Goal: Information Seeking & Learning: Learn about a topic

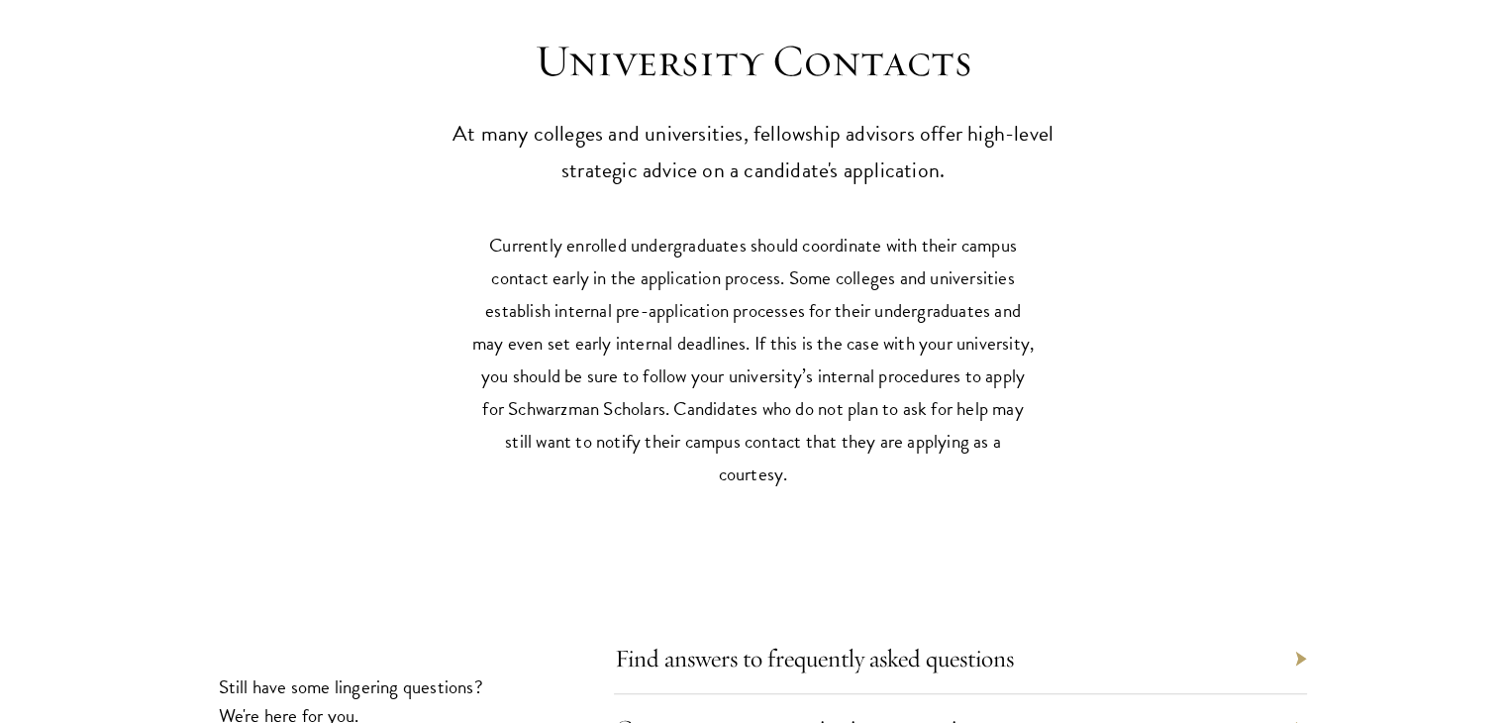
scroll to position [9241, 0]
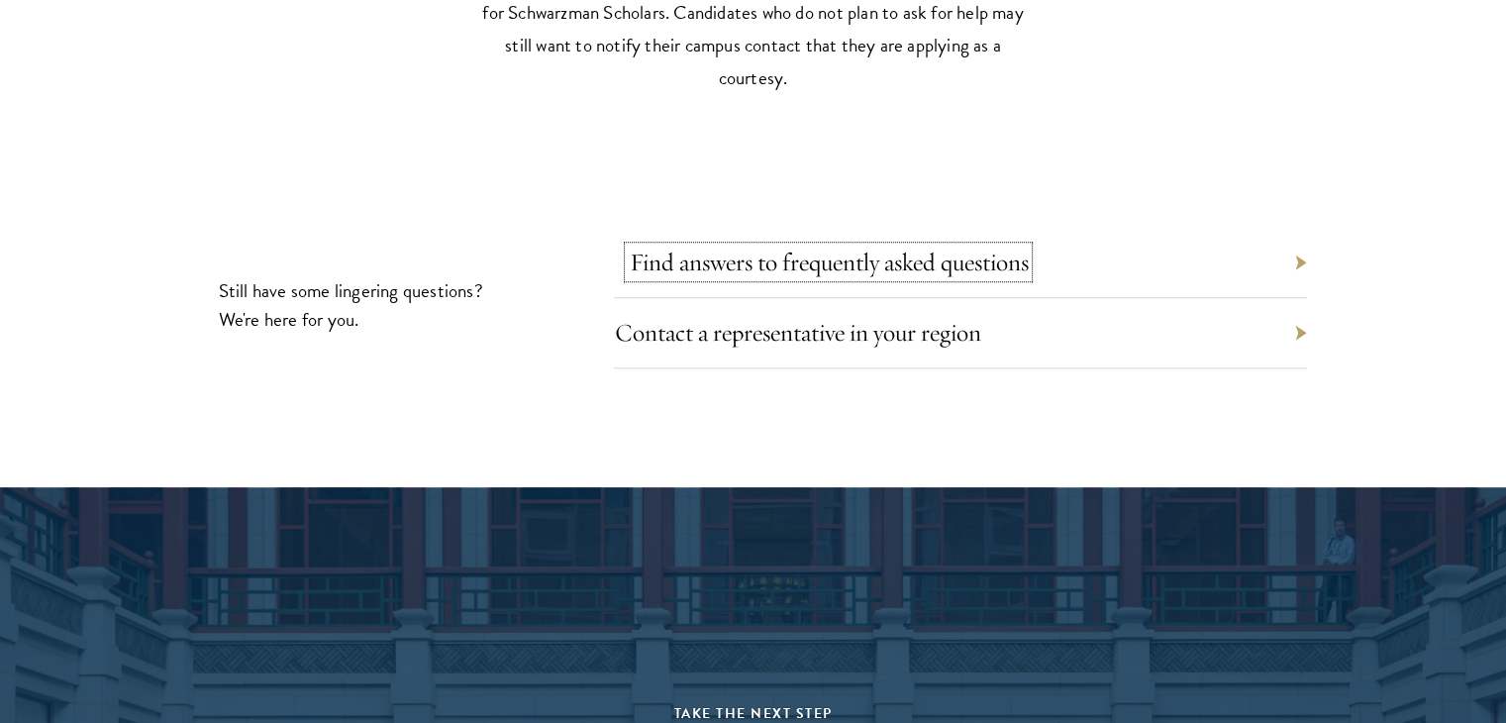
click at [794, 272] on link "Find answers to frequently asked questions" at bounding box center [828, 261] width 399 height 31
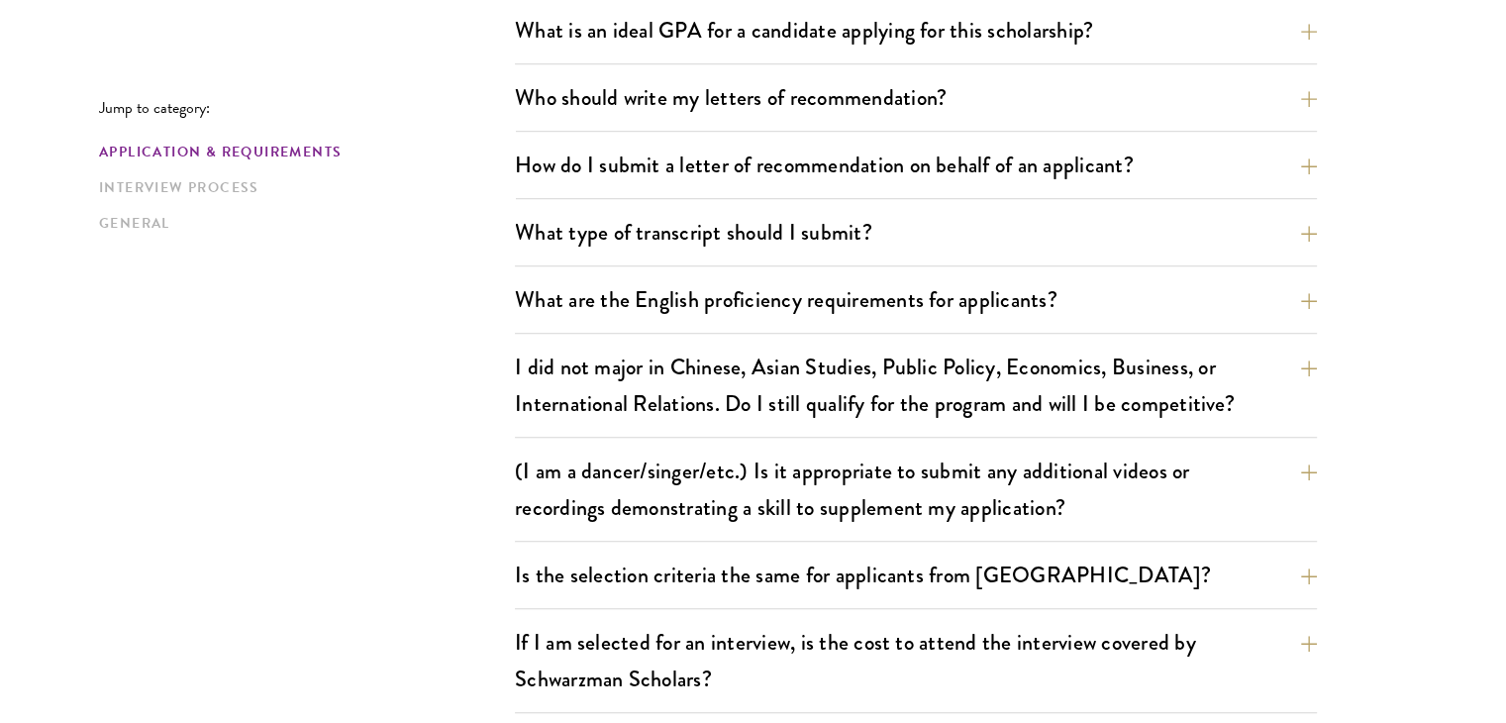
scroll to position [1584, 0]
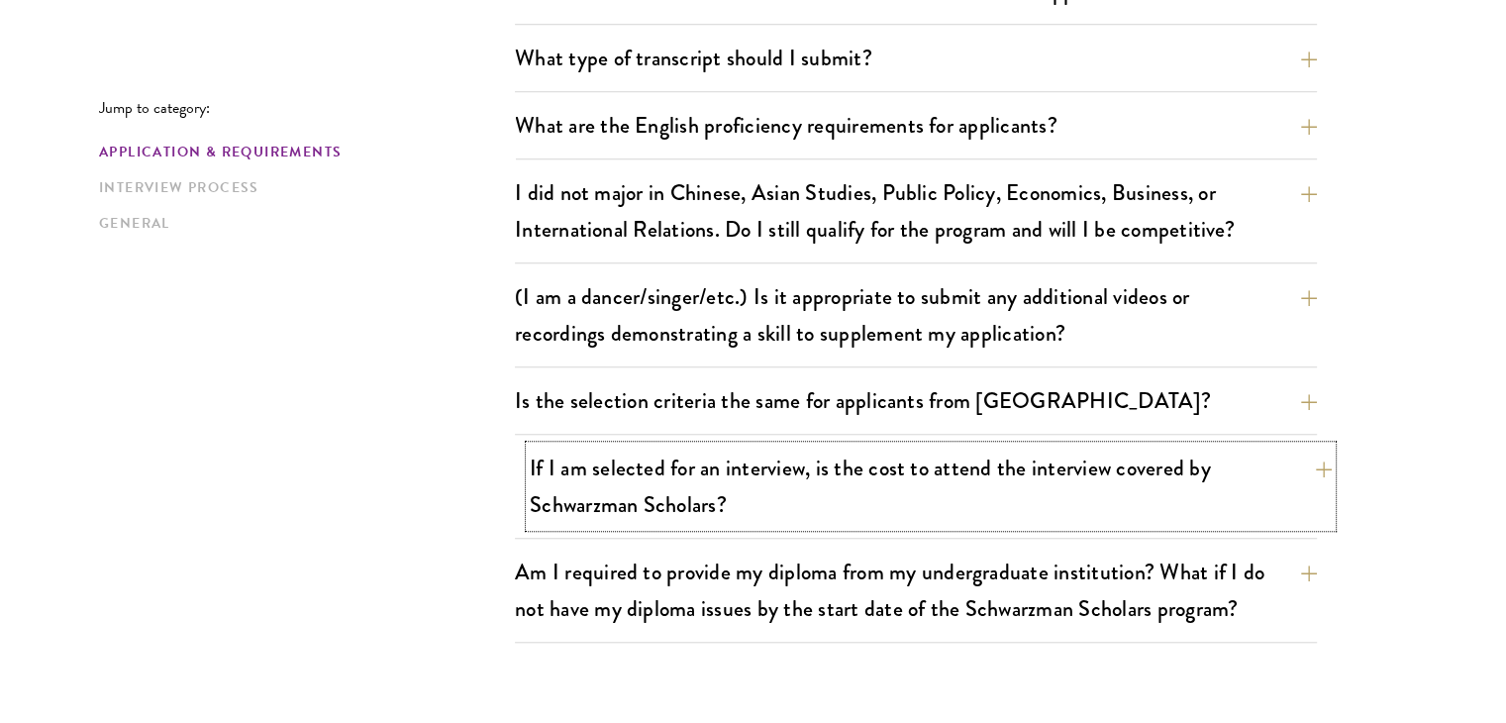
click at [661, 465] on button "If I am selected for an interview, is the cost to attend the interview covered …" at bounding box center [931, 485] width 802 height 81
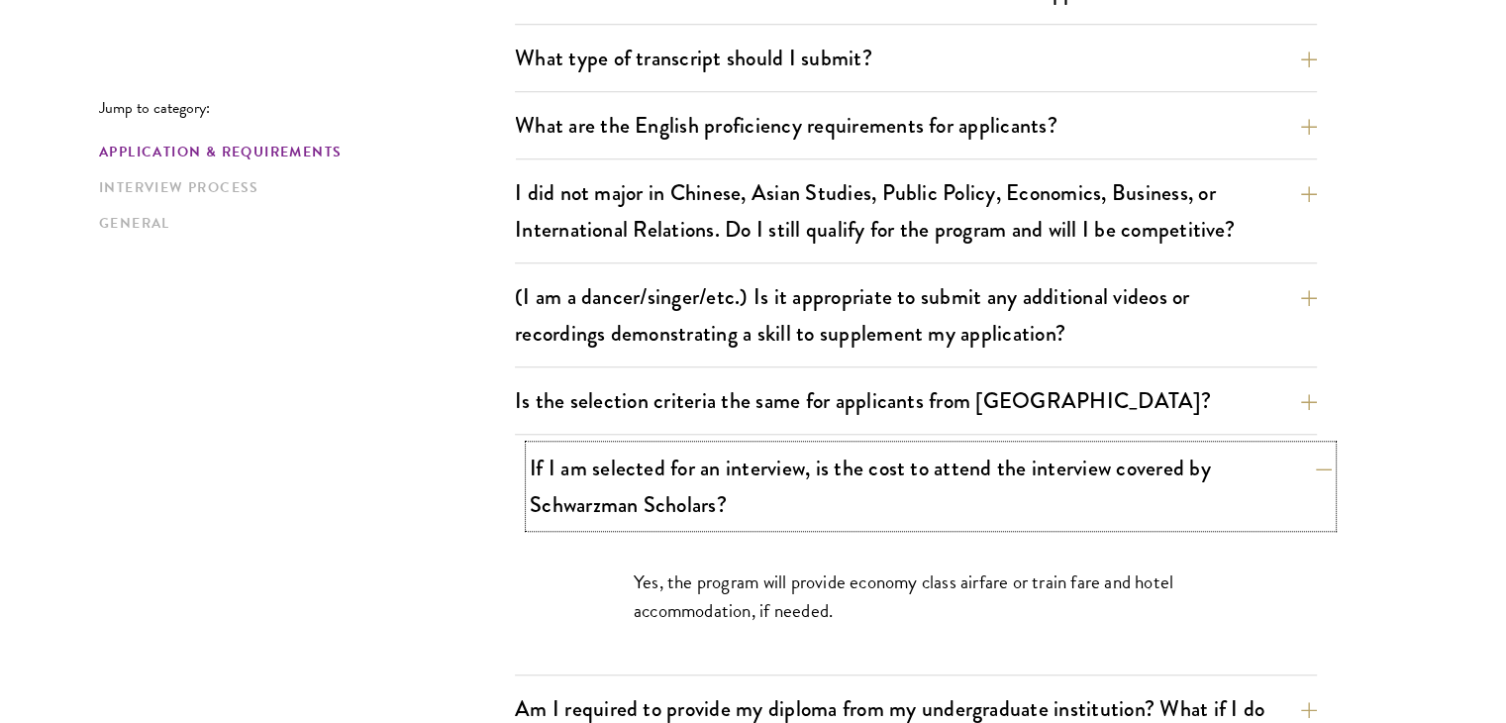
scroll to position [1881, 0]
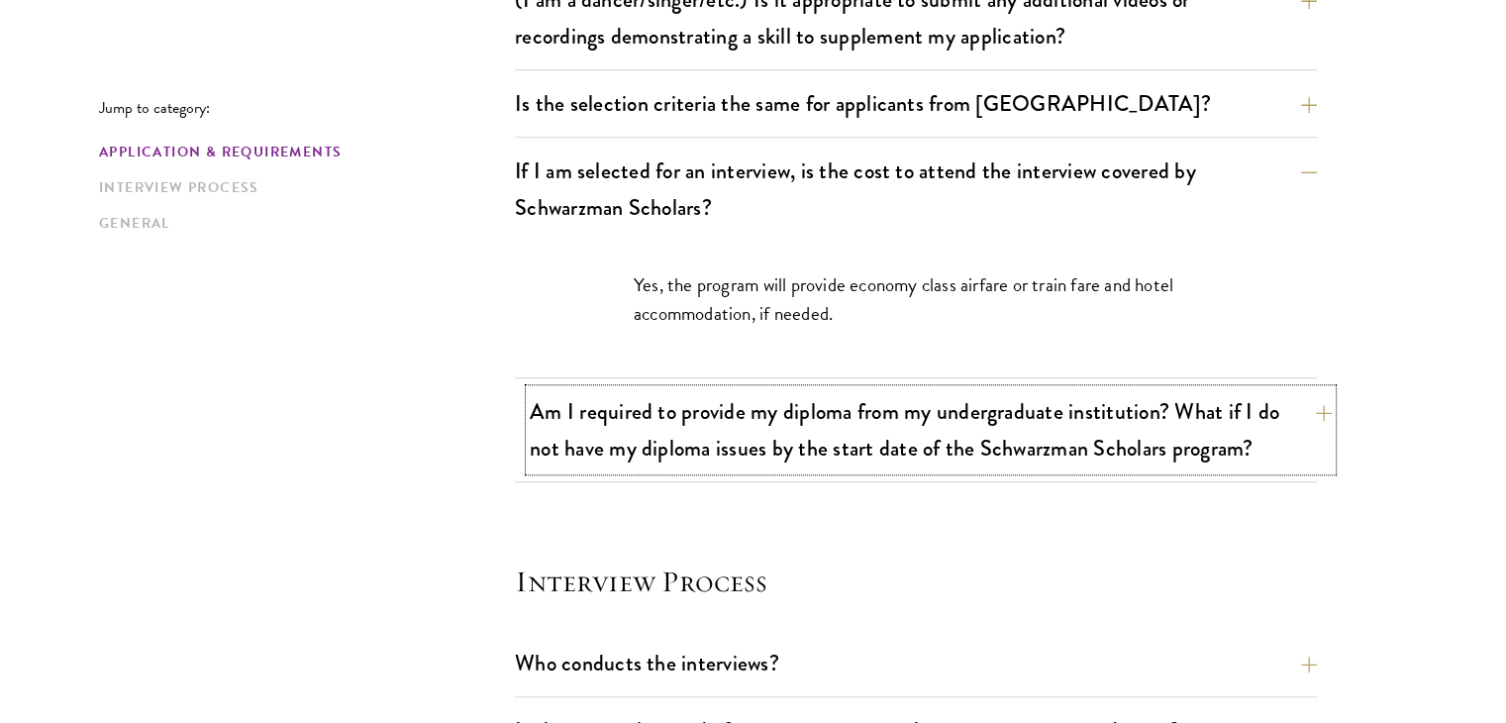
click at [669, 442] on button "Am I required to provide my diploma from my undergraduate institution? What if …" at bounding box center [931, 429] width 802 height 81
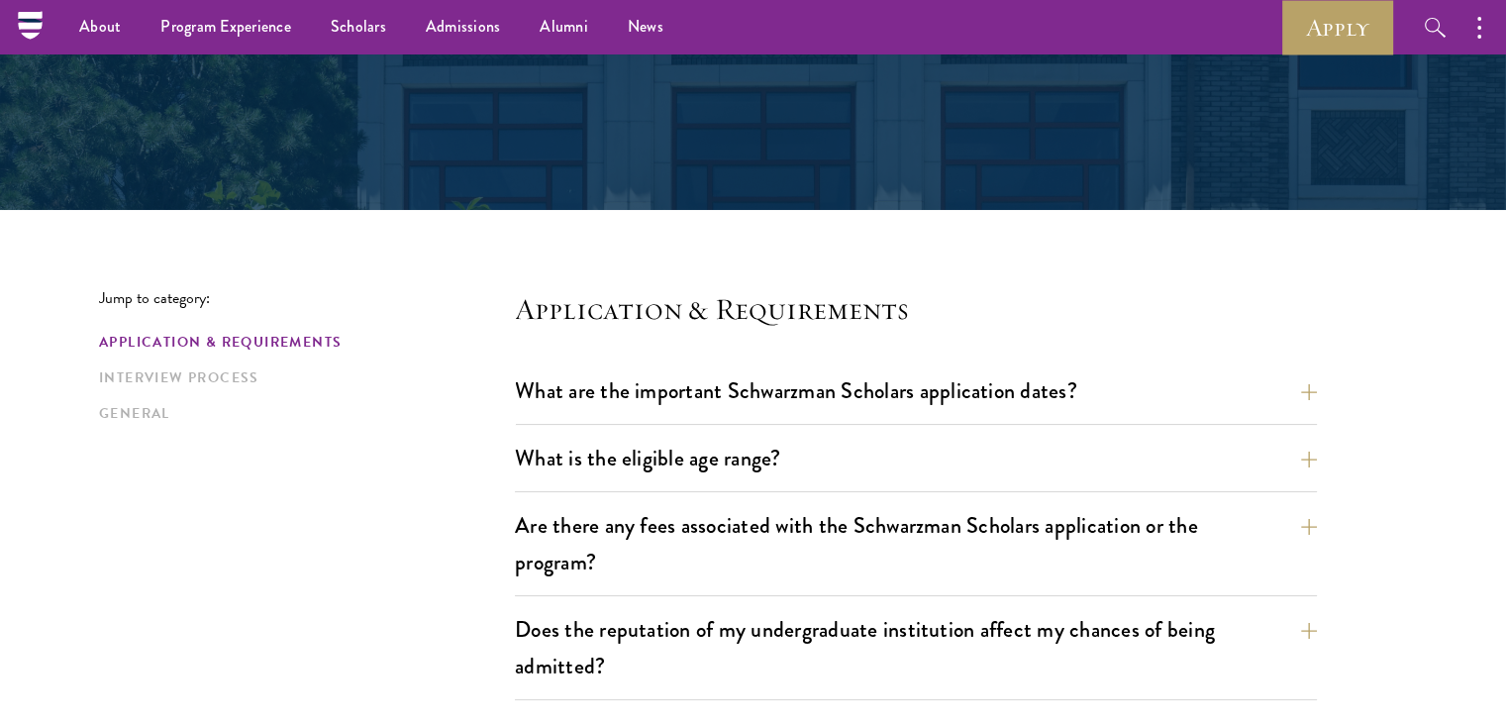
scroll to position [0, 0]
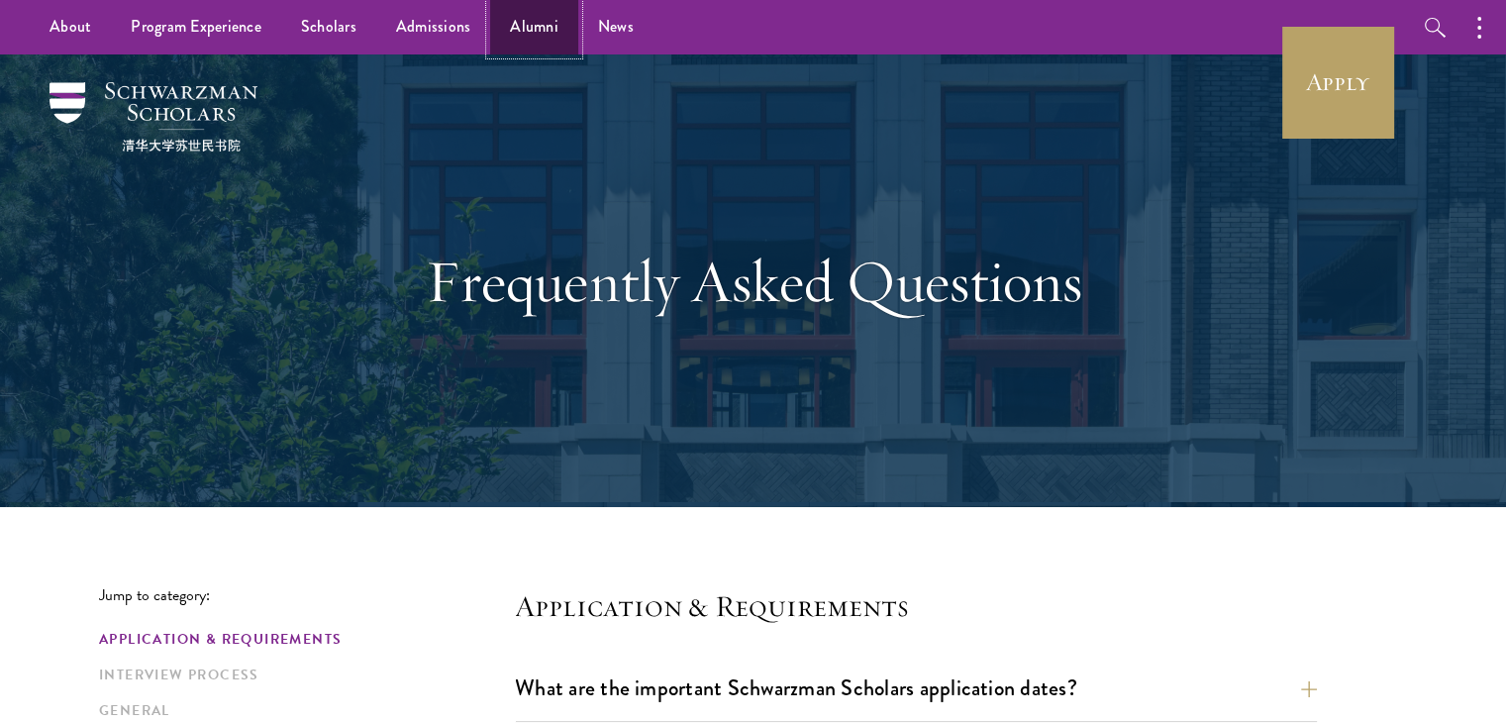
click at [543, 23] on link "Alumni" at bounding box center [534, 27] width 88 height 54
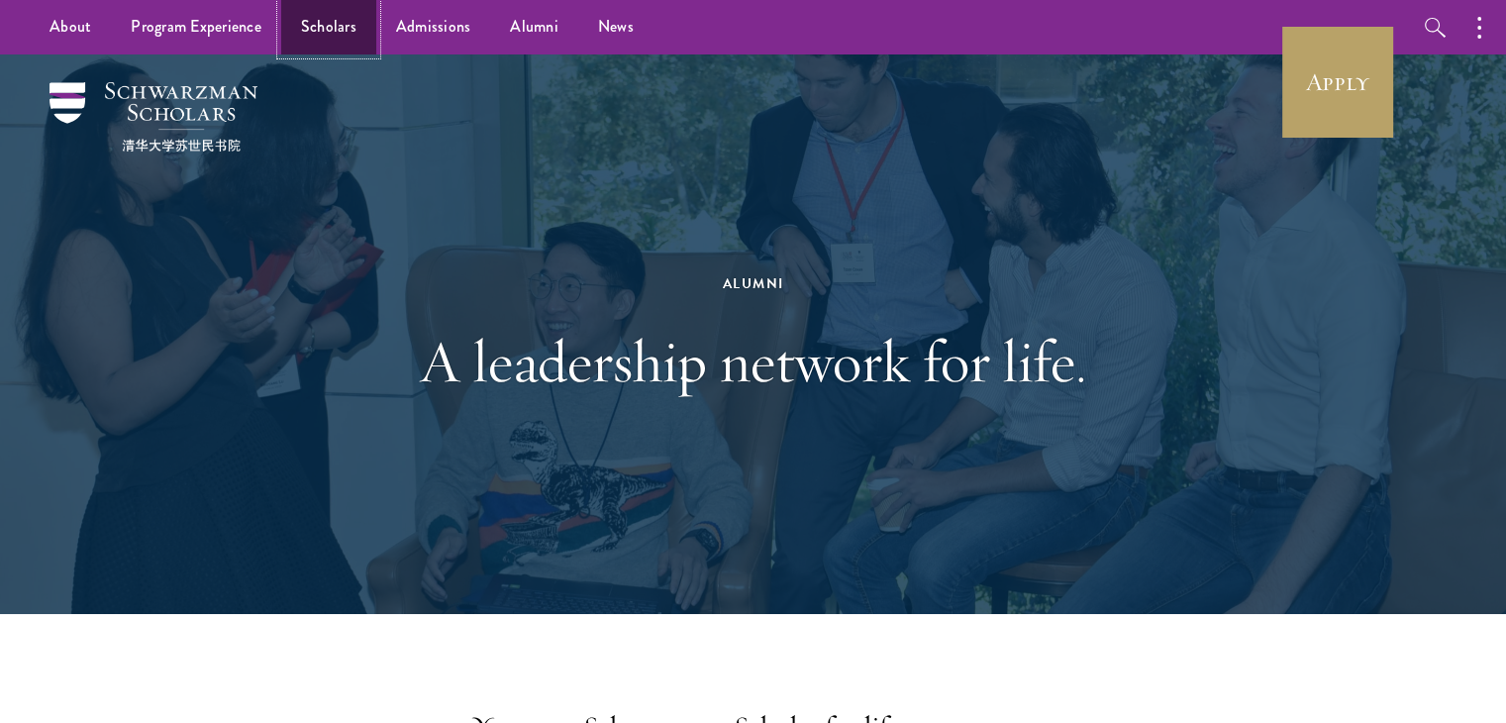
click at [360, 22] on link "Scholars" at bounding box center [328, 27] width 95 height 54
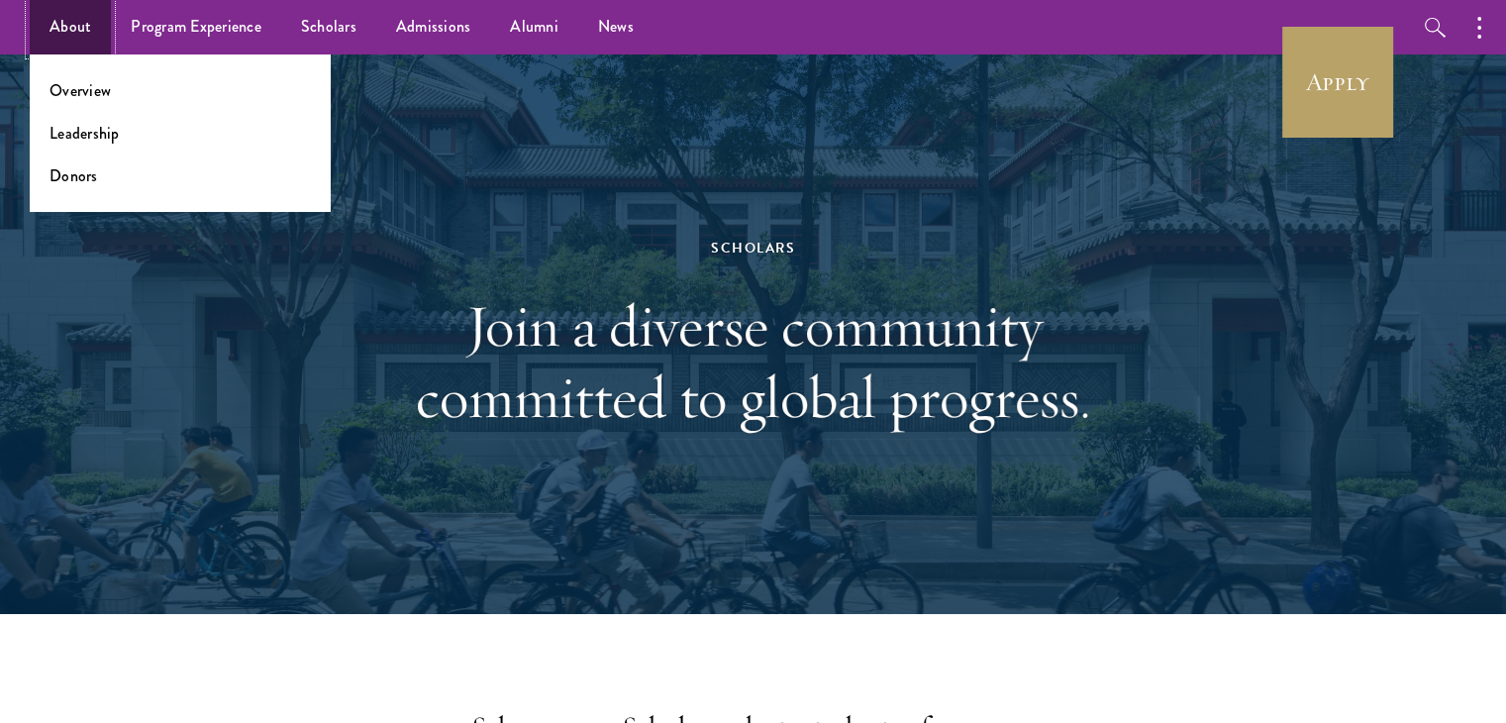
click at [72, 12] on link "About" at bounding box center [70, 27] width 81 height 54
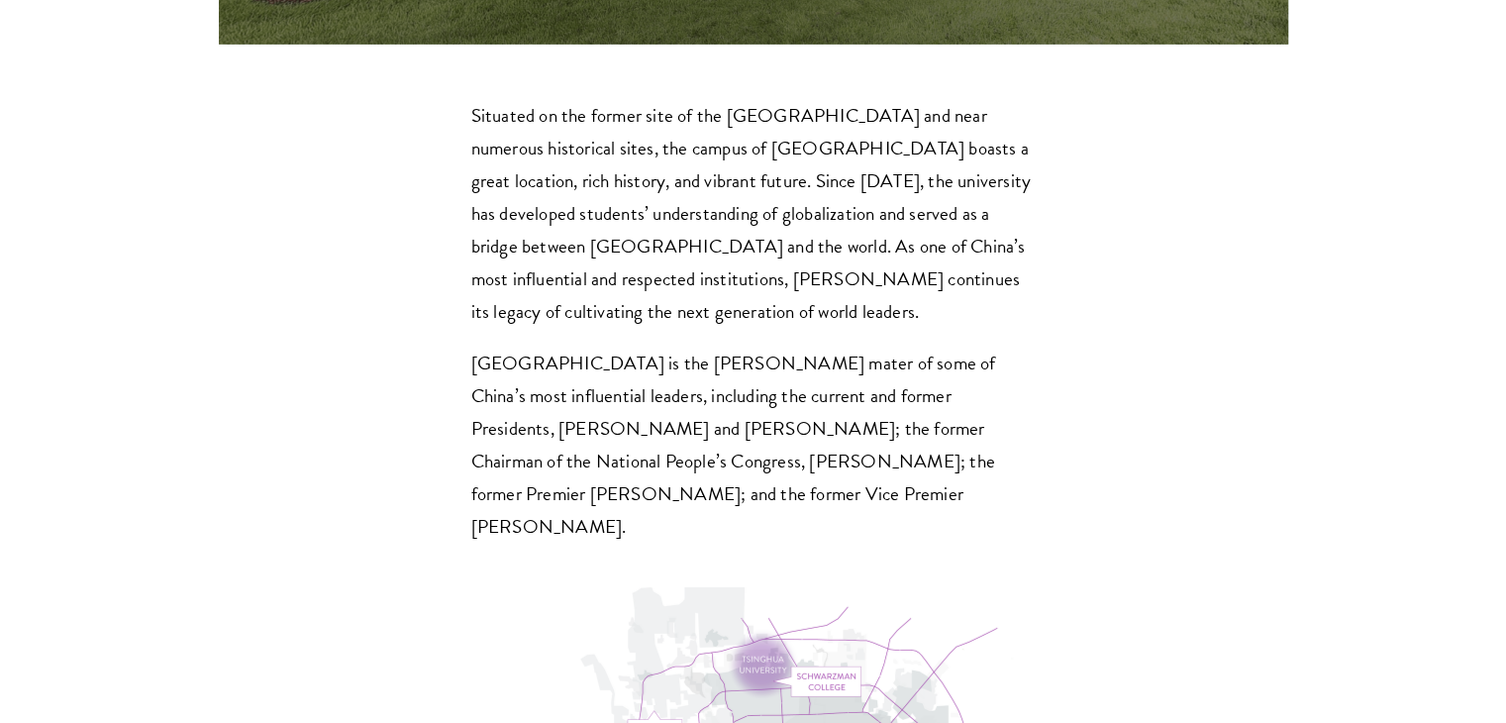
scroll to position [6039, 0]
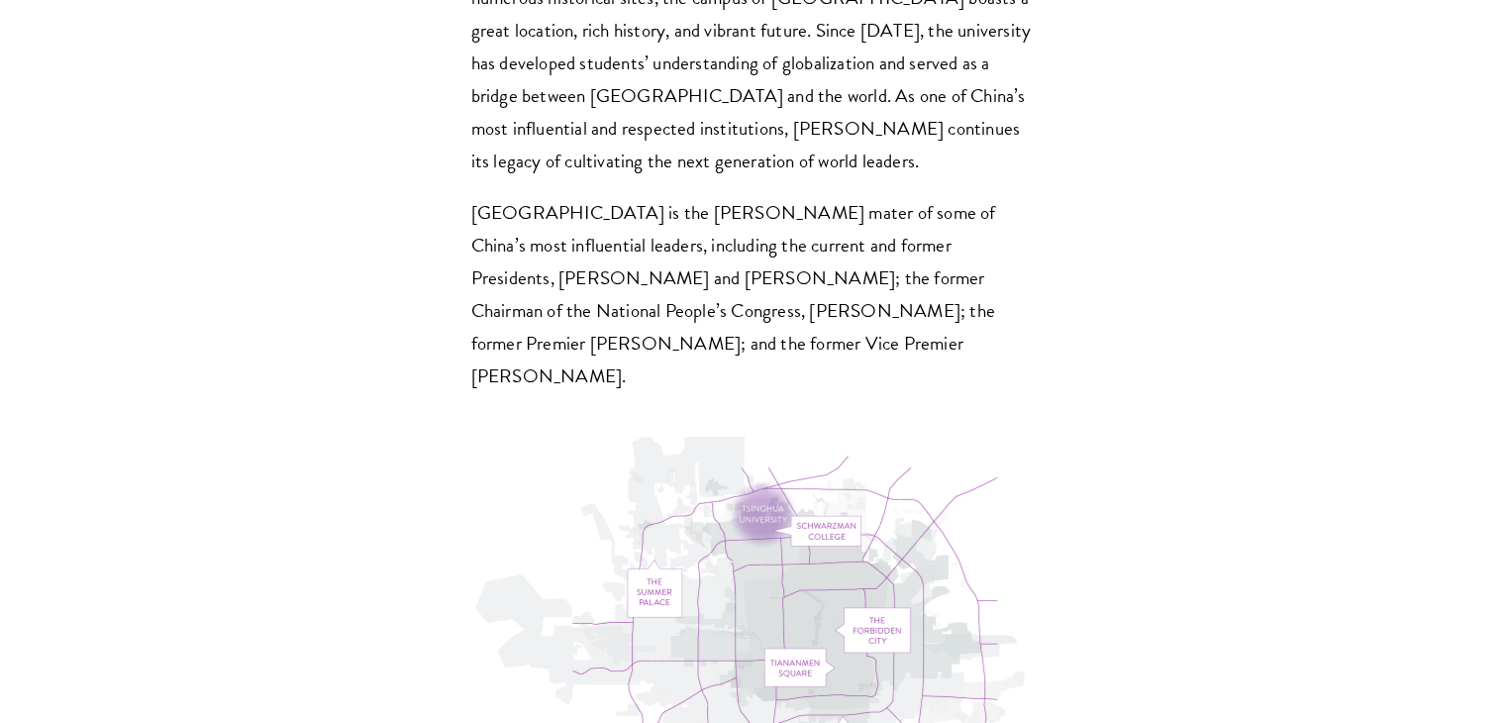
click at [753, 437] on img at bounding box center [753, 625] width 564 height 376
click at [761, 437] on img at bounding box center [753, 625] width 564 height 376
drag, startPoint x: 773, startPoint y: 288, endPoint x: 765, endPoint y: 280, distance: 11.2
click at [765, 437] on img at bounding box center [753, 625] width 564 height 376
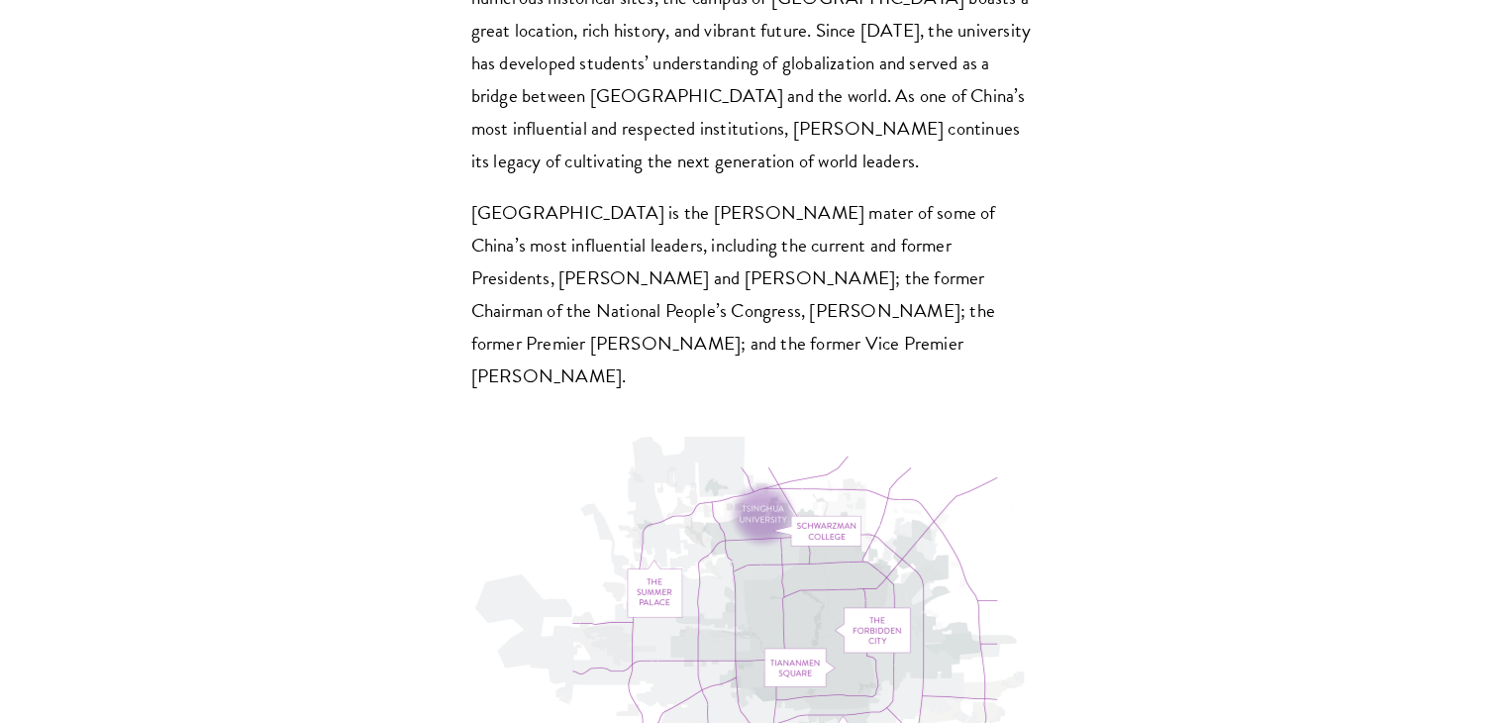
click at [765, 437] on img at bounding box center [753, 625] width 564 height 376
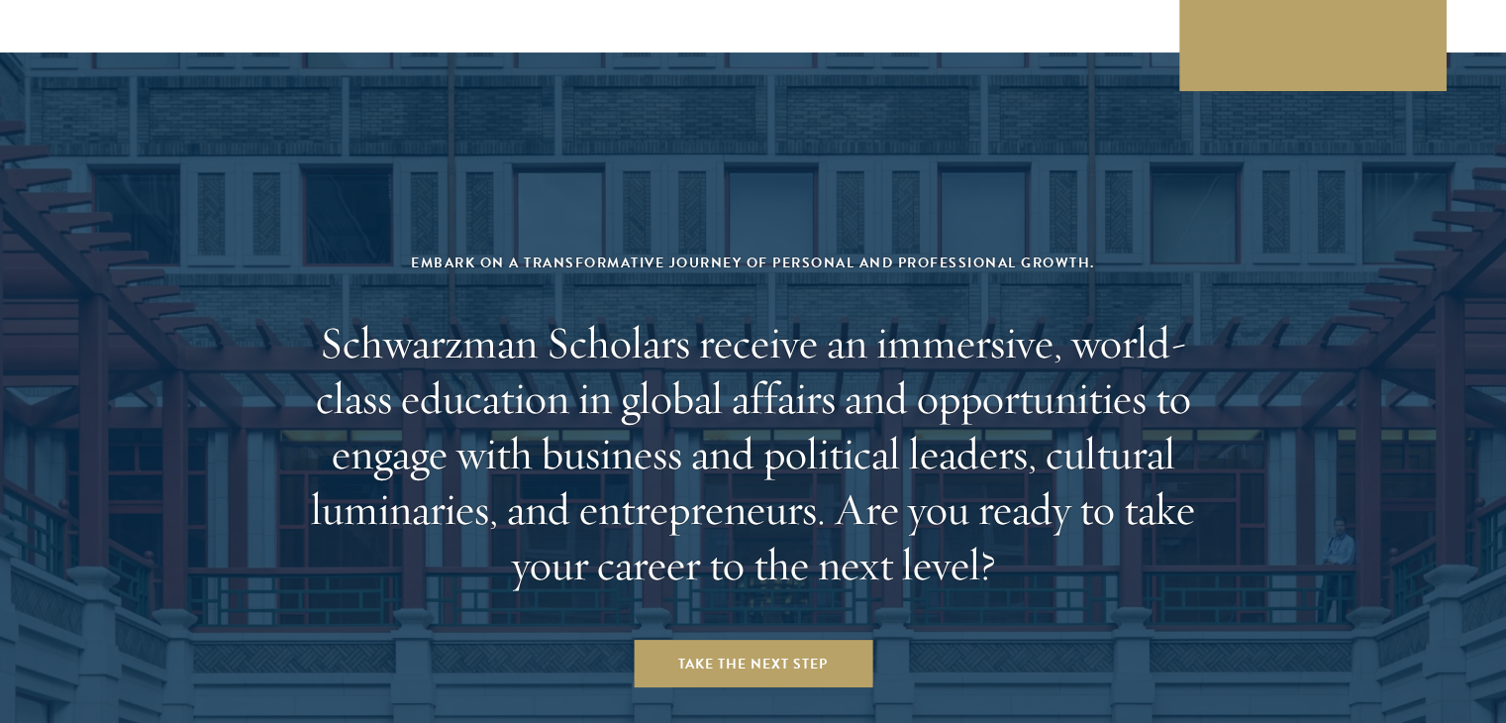
scroll to position [8165, 0]
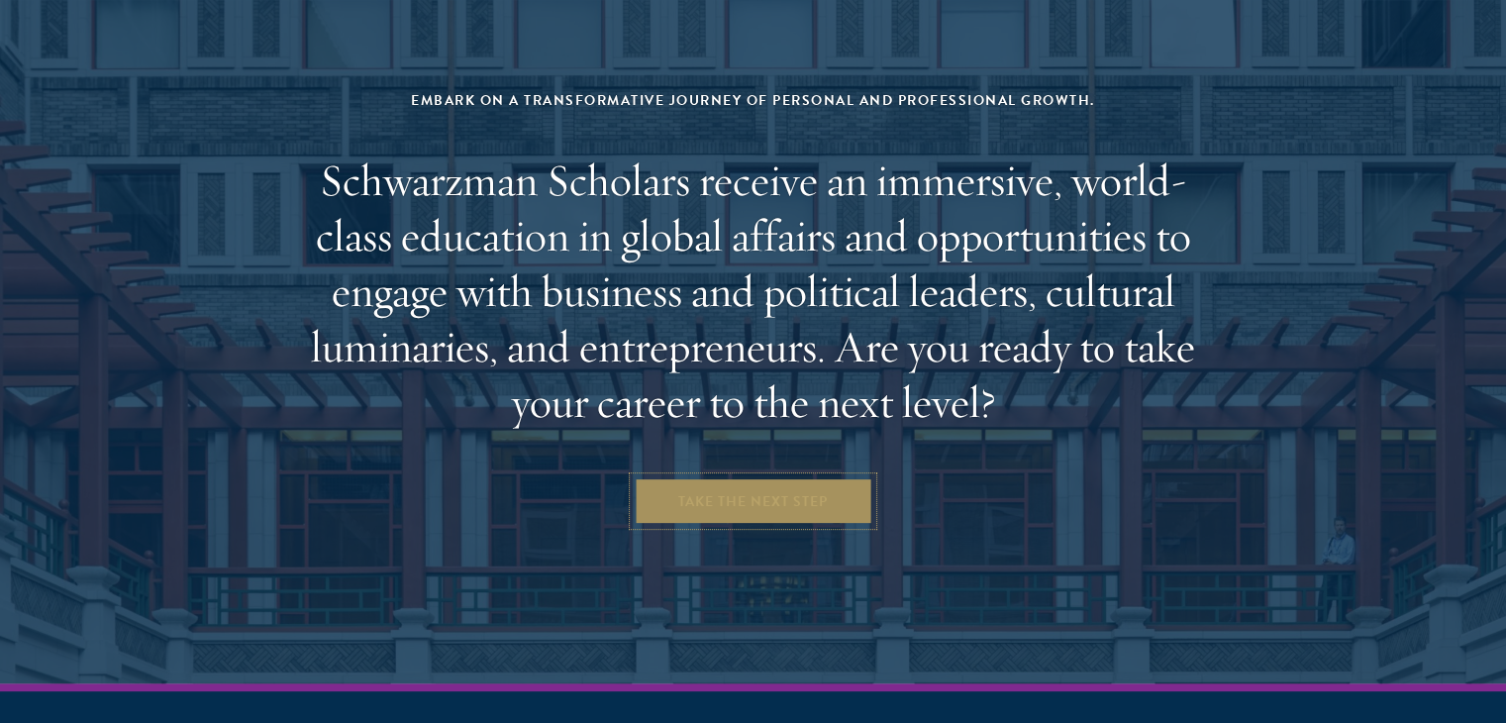
click at [749, 477] on link "Take the Next Step" at bounding box center [753, 501] width 239 height 48
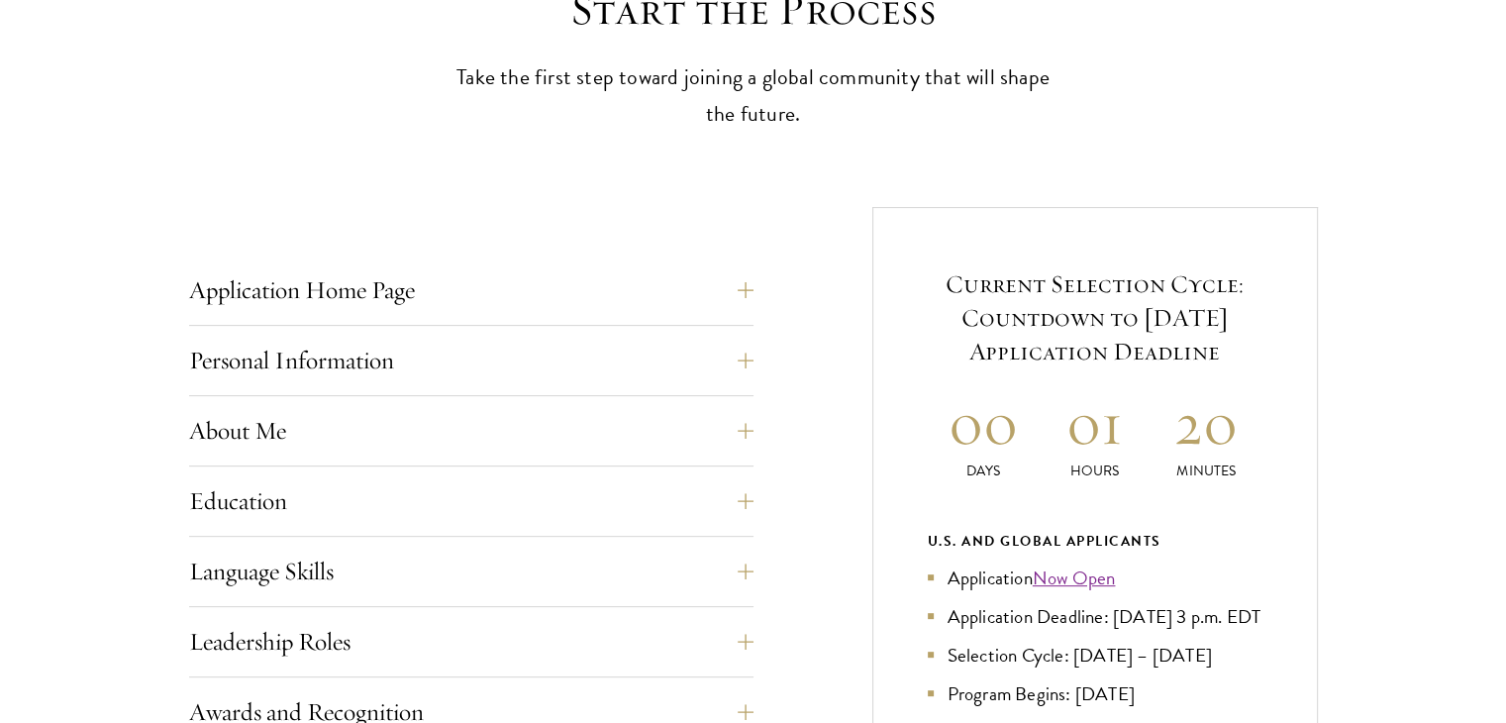
scroll to position [693, 0]
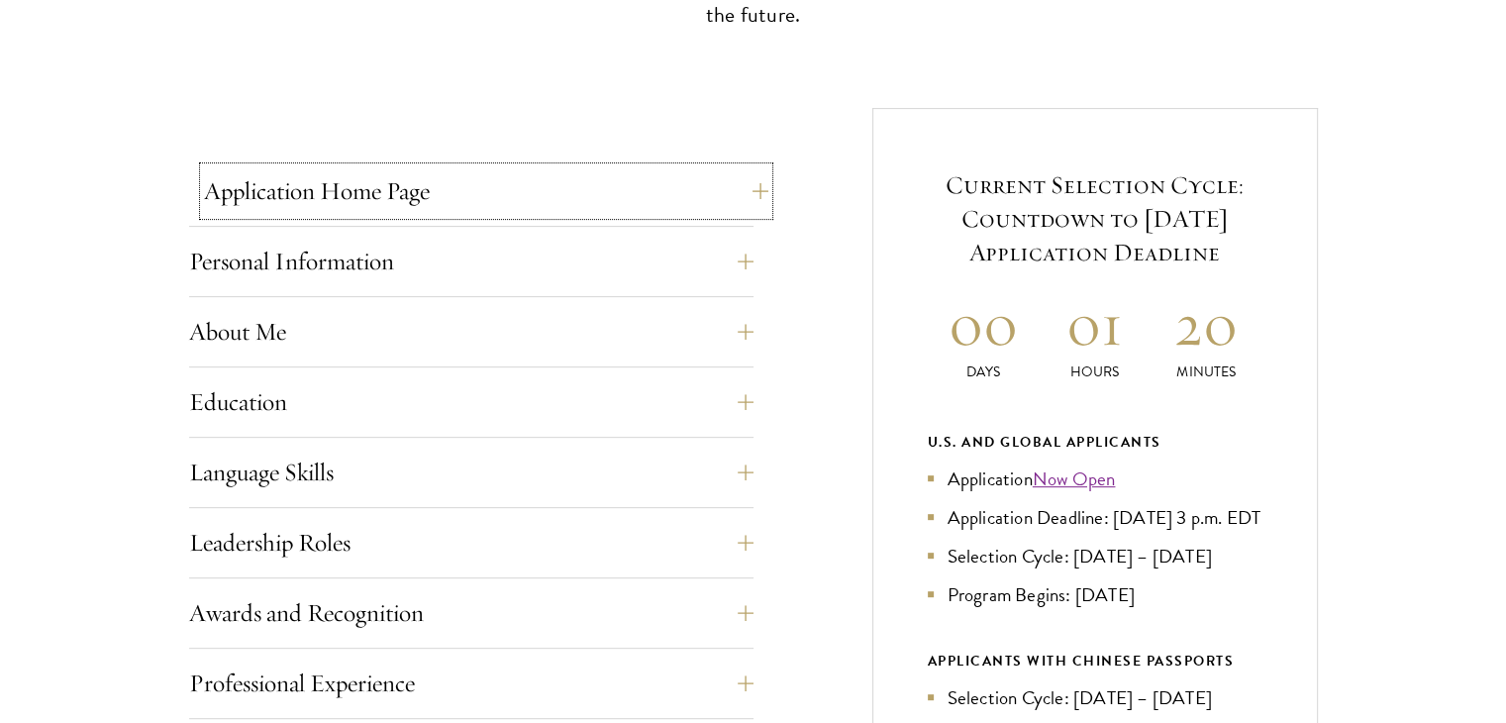
click at [723, 203] on button "Application Home Page" at bounding box center [486, 191] width 564 height 48
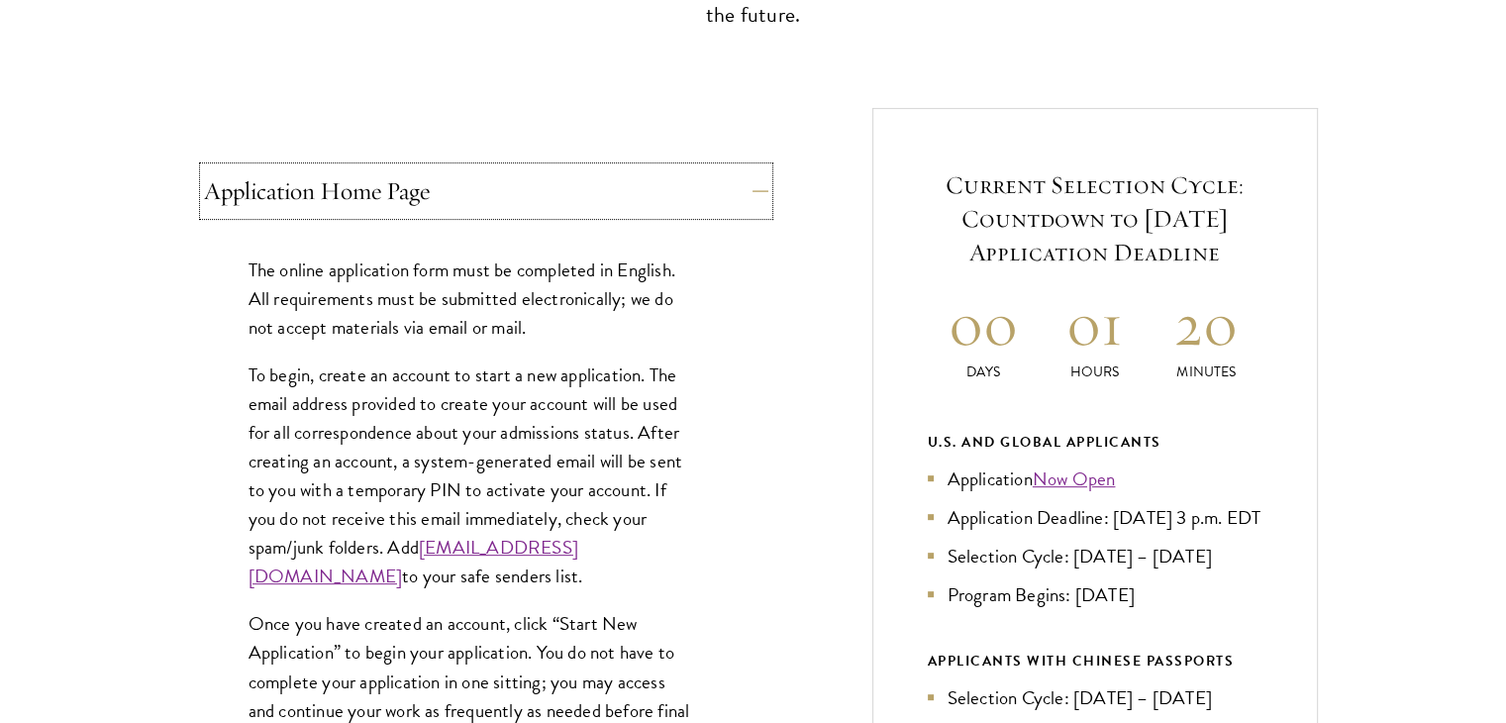
click at [723, 203] on button "Application Home Page" at bounding box center [486, 191] width 564 height 48
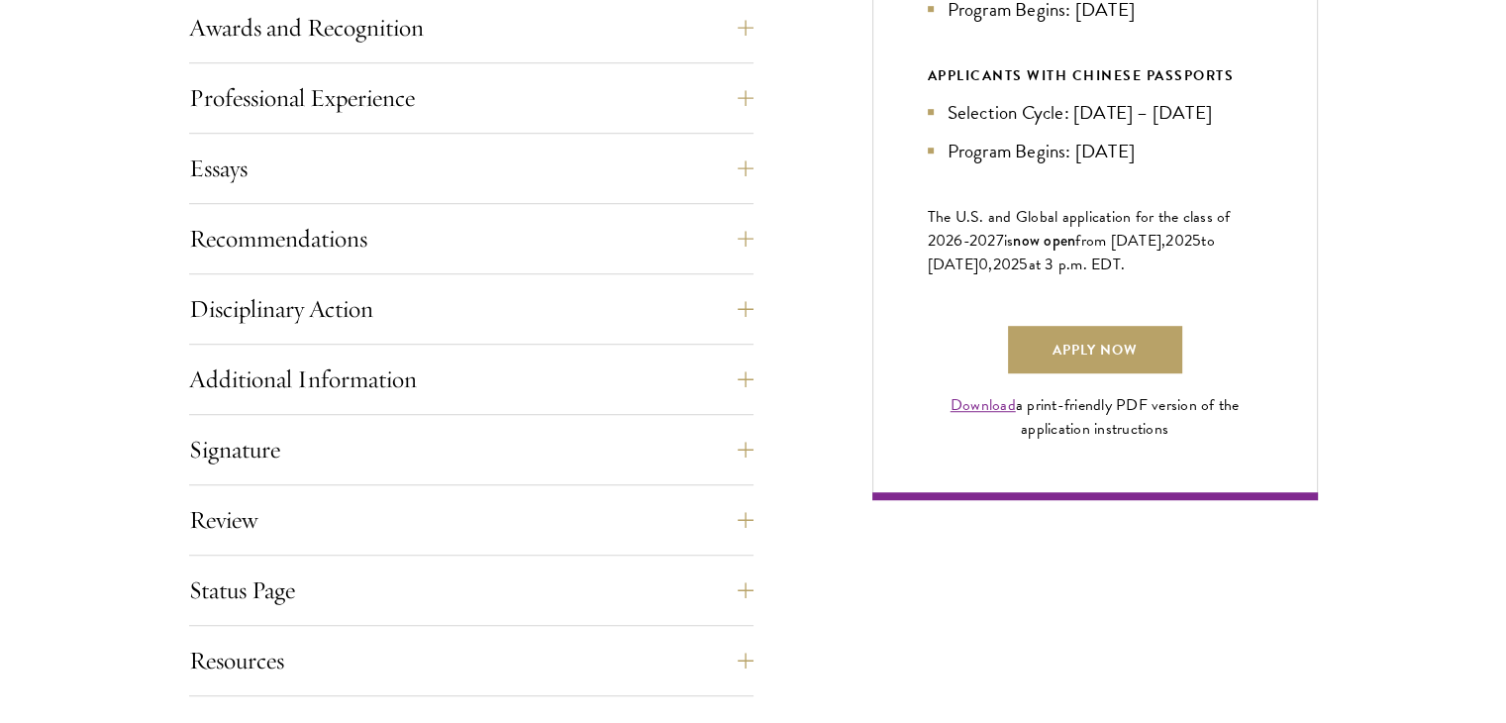
scroll to position [1386, 0]
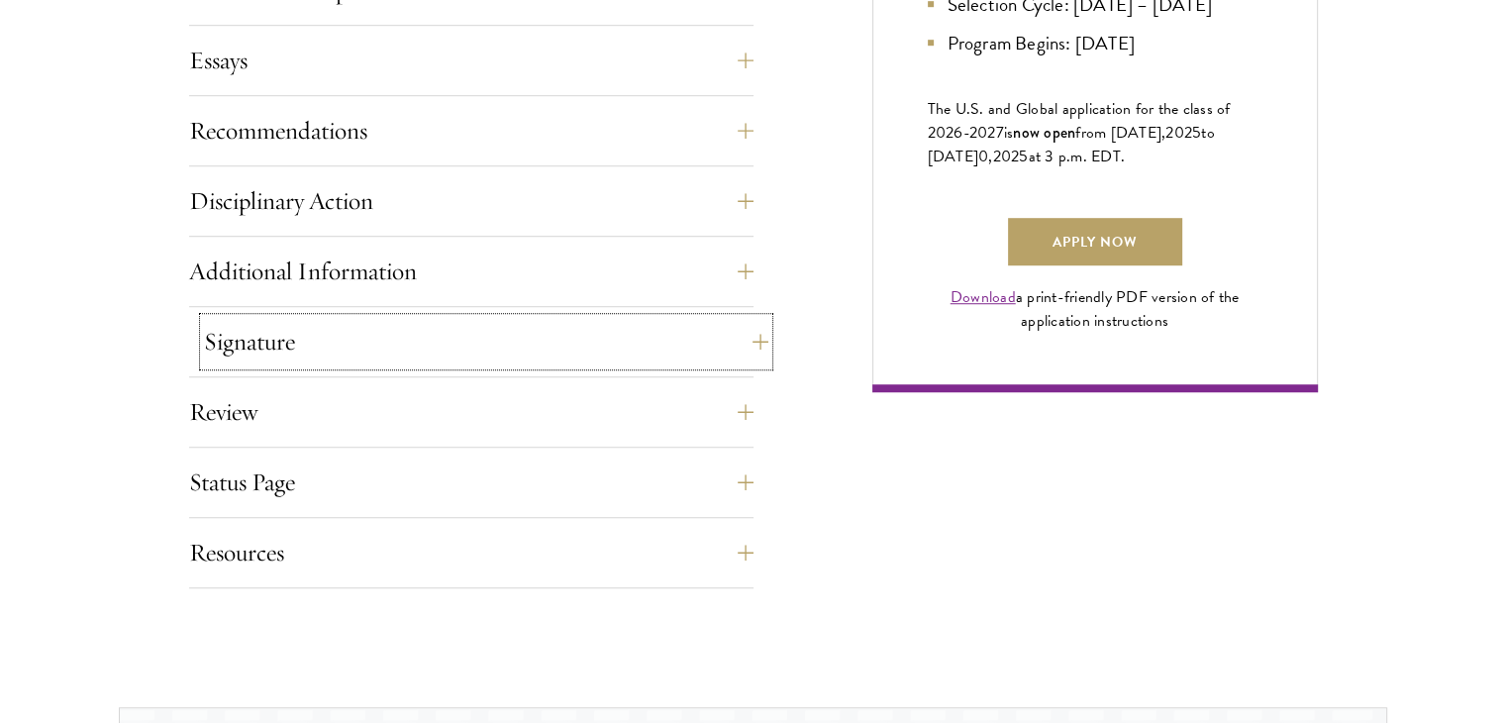
click at [609, 355] on button "Signature" at bounding box center [486, 342] width 564 height 48
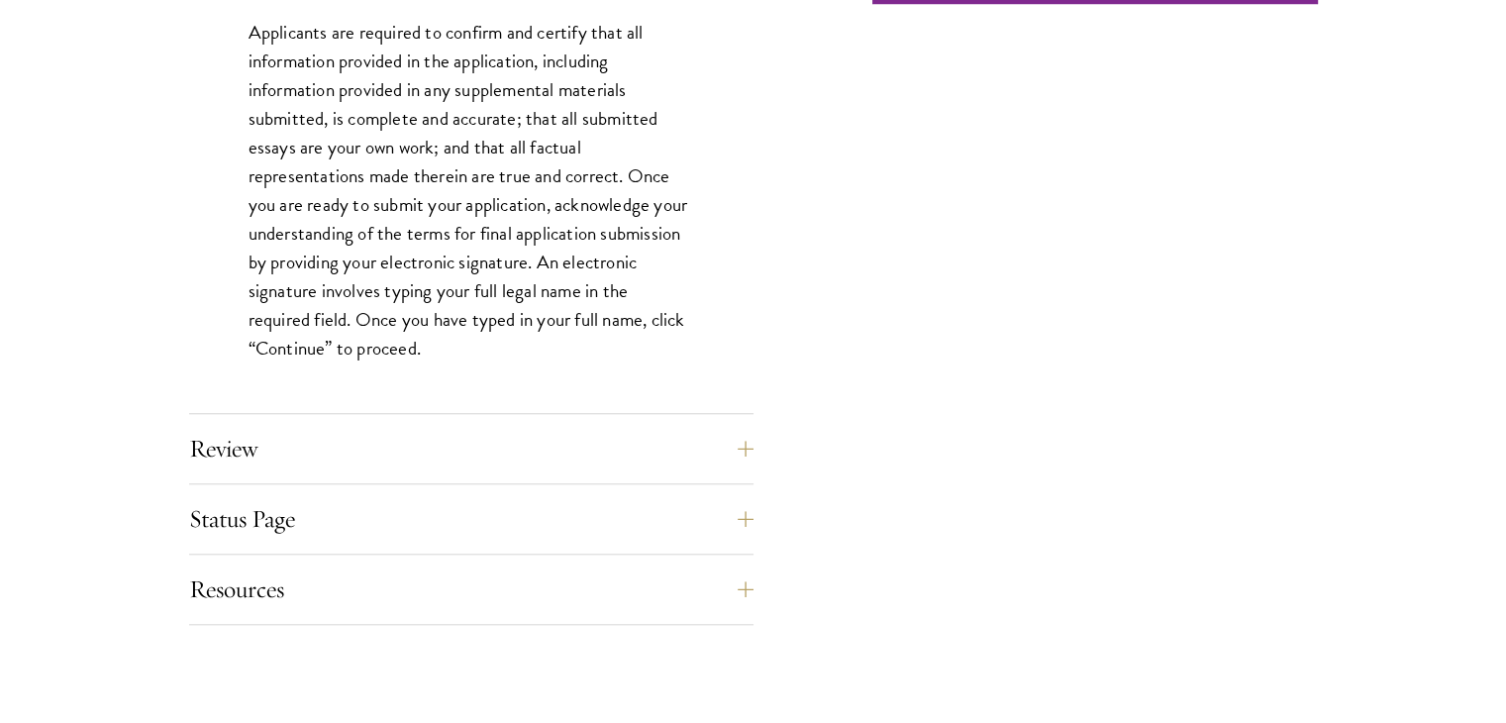
scroll to position [1782, 0]
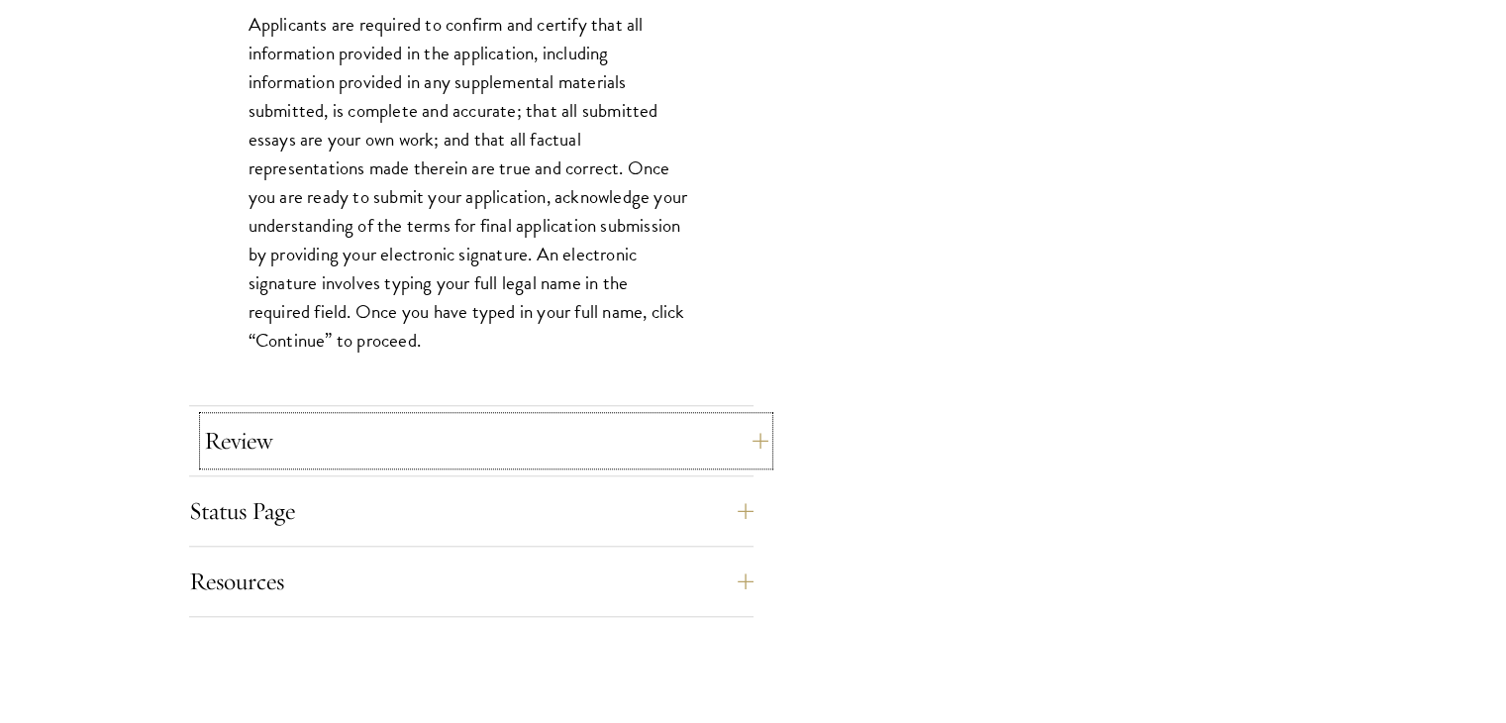
click at [638, 421] on button "Review" at bounding box center [486, 441] width 564 height 48
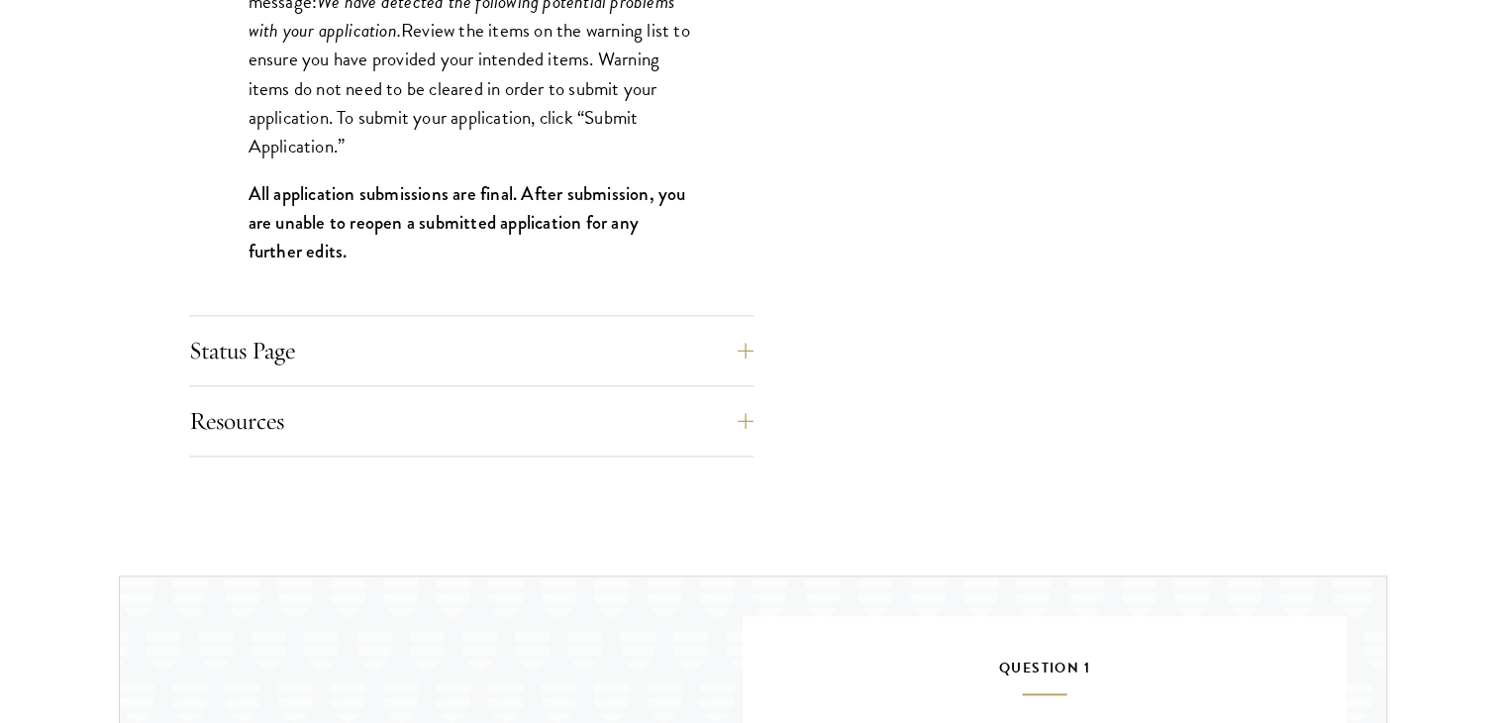
scroll to position [2178, 0]
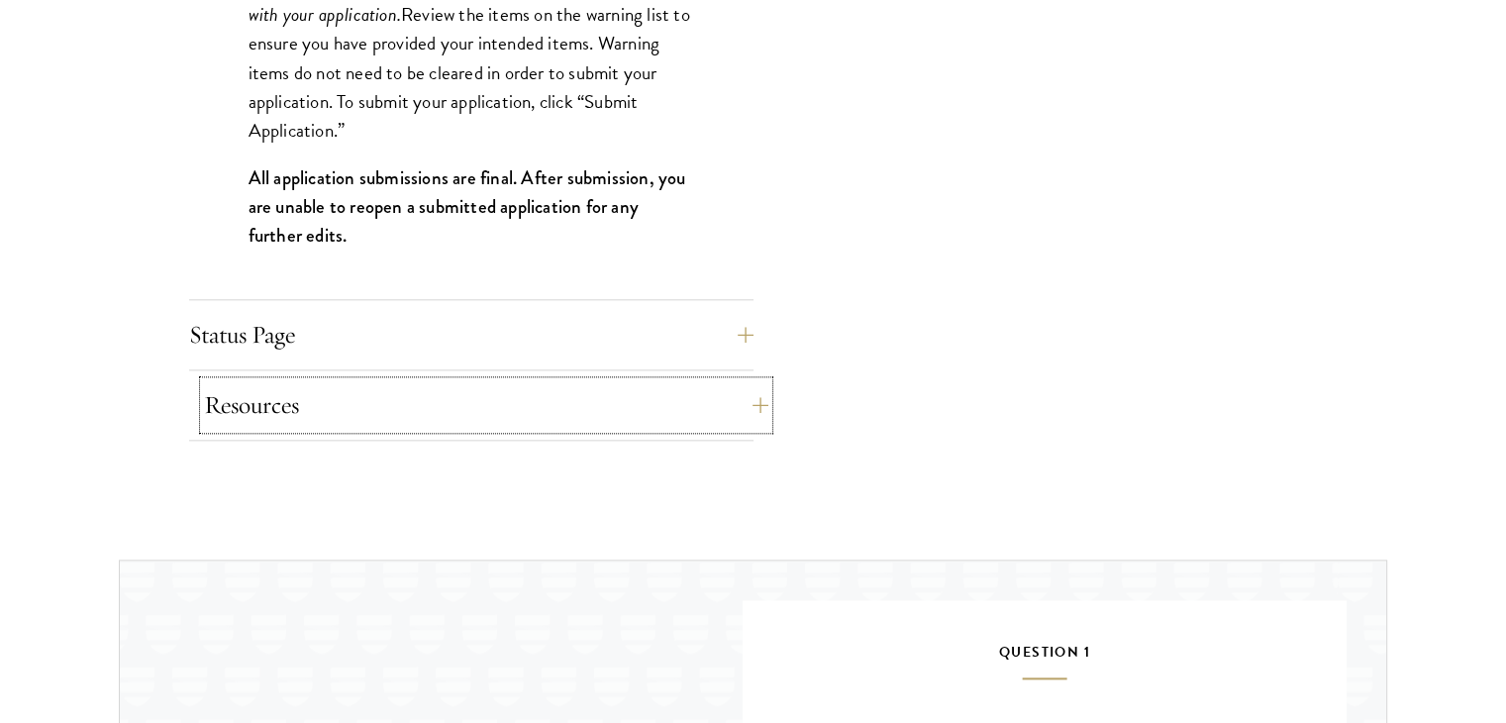
click at [630, 397] on button "Resources" at bounding box center [486, 405] width 564 height 48
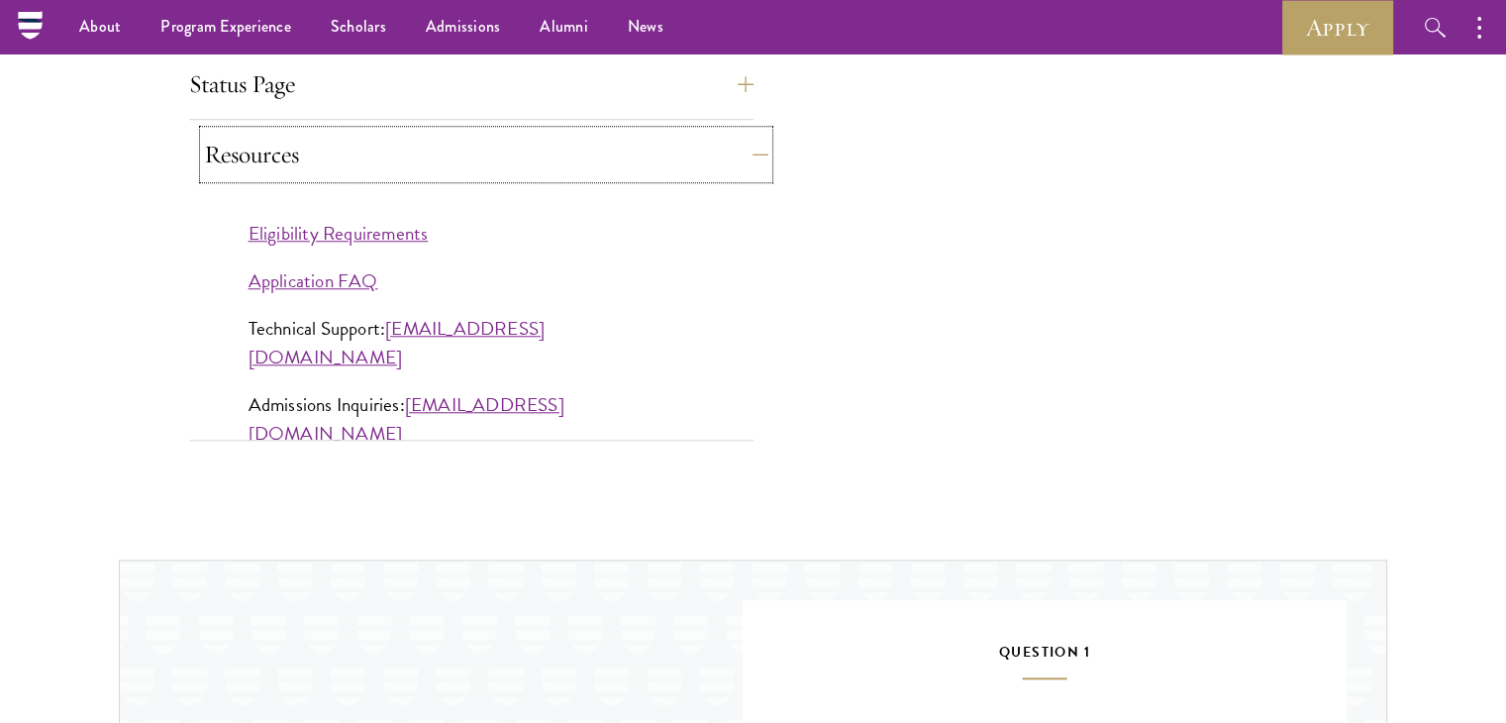
scroll to position [1782, 0]
